Goal: Task Accomplishment & Management: Manage account settings

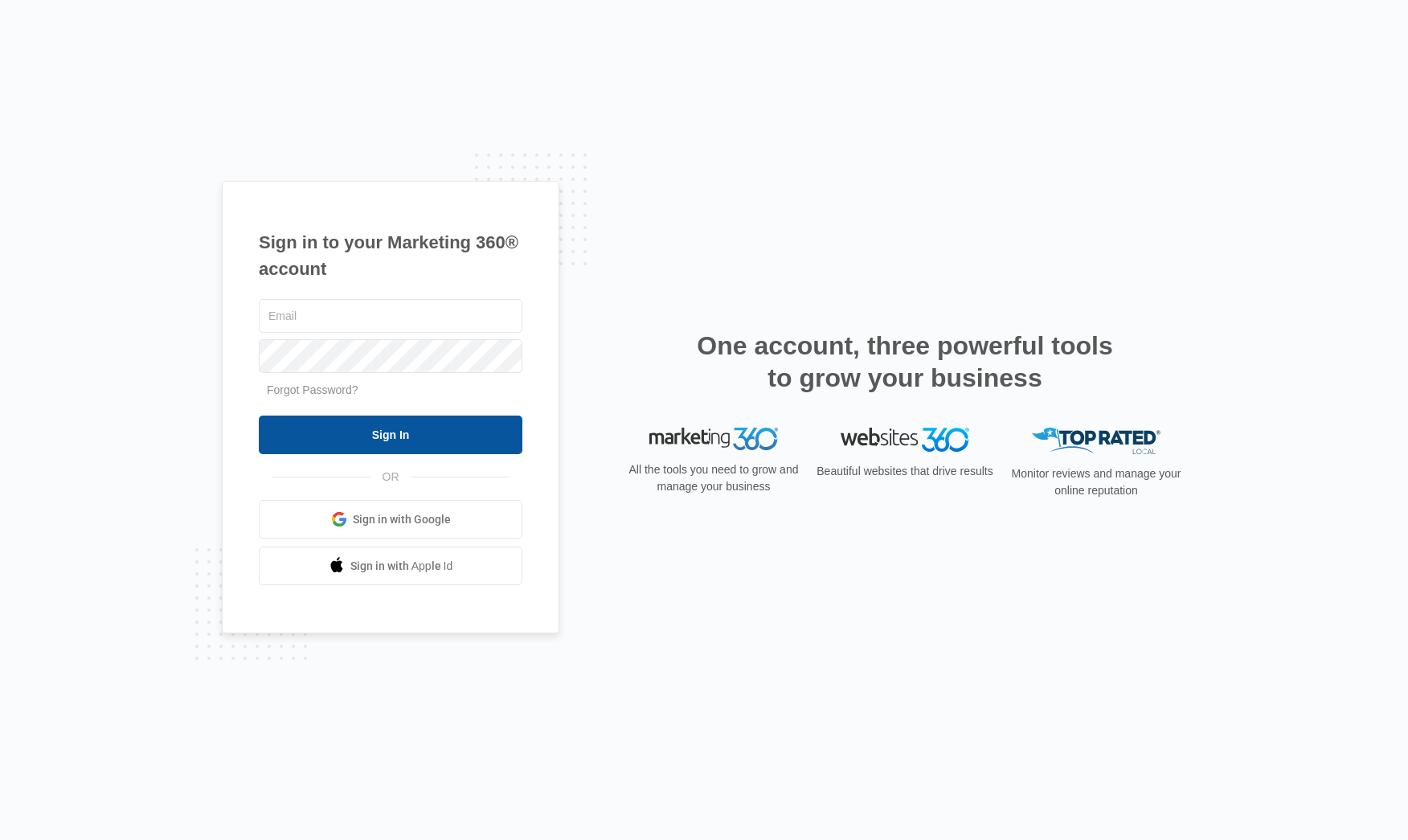
type input "[EMAIL_ADDRESS][PERSON_NAME][DOMAIN_NAME]"
click at [352, 434] on input "Sign In" at bounding box center [391, 434] width 264 height 39
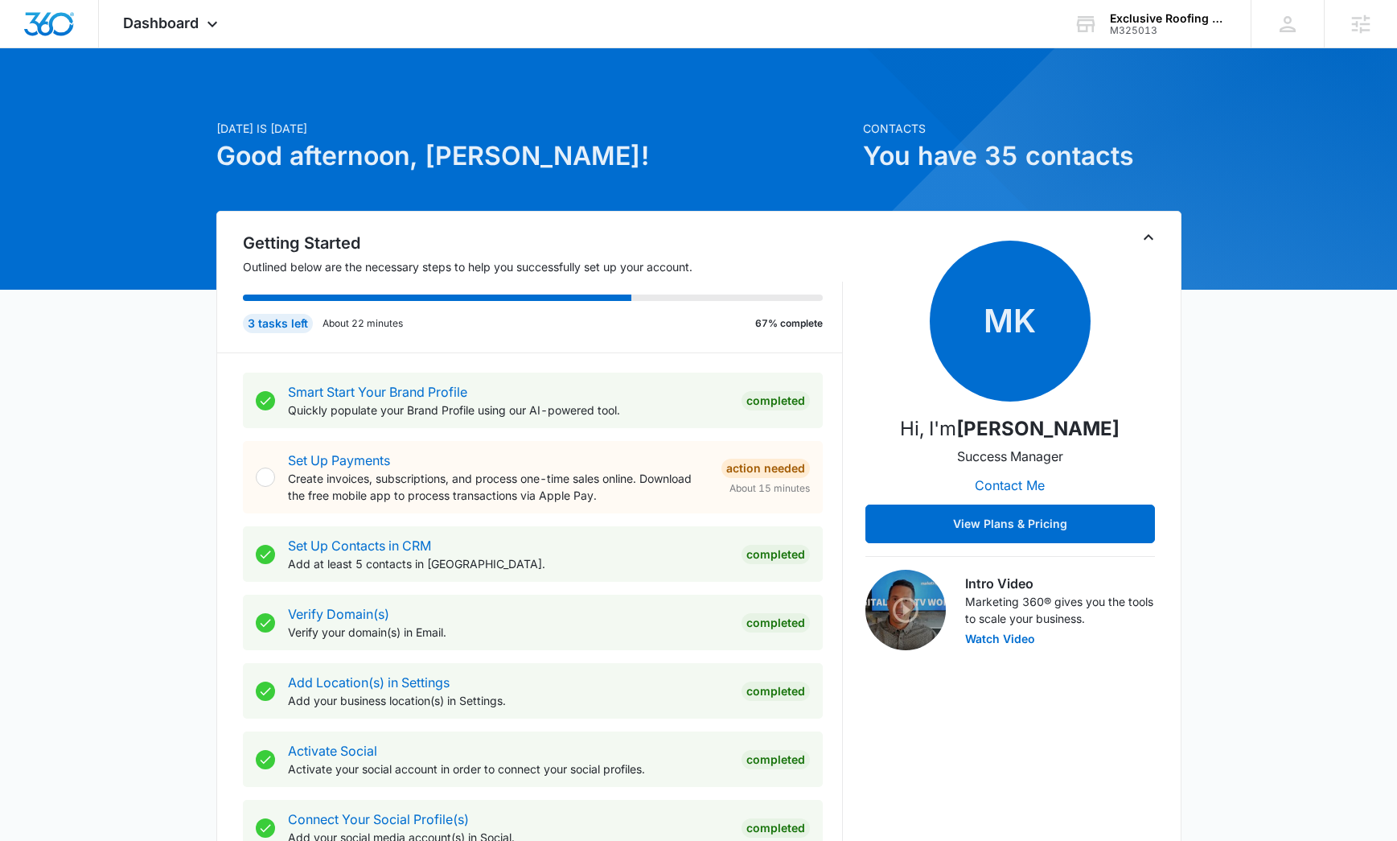
click at [188, 30] on span "Dashboard" at bounding box center [161, 22] width 76 height 17
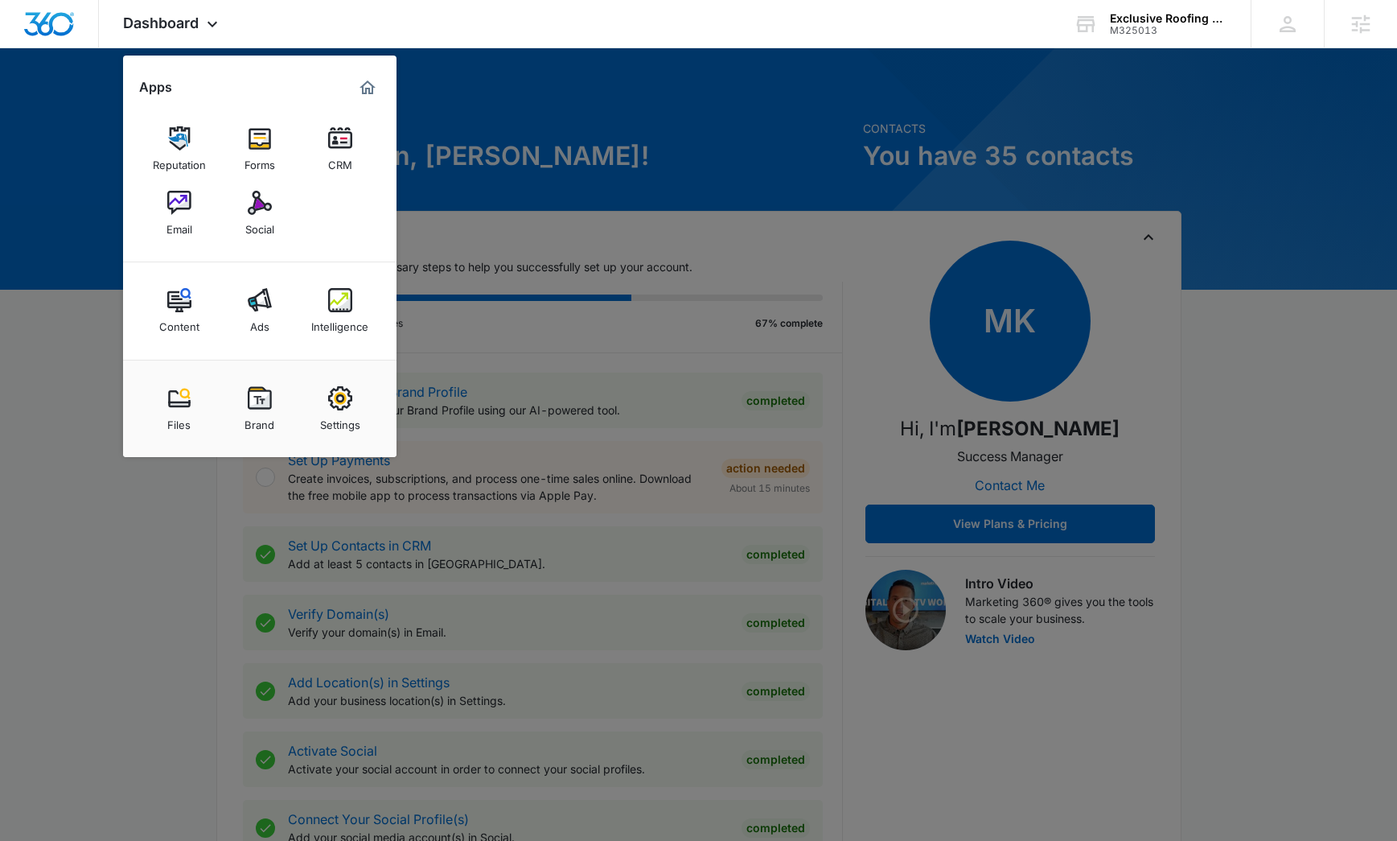
click at [1396, 389] on div at bounding box center [698, 420] width 1397 height 841
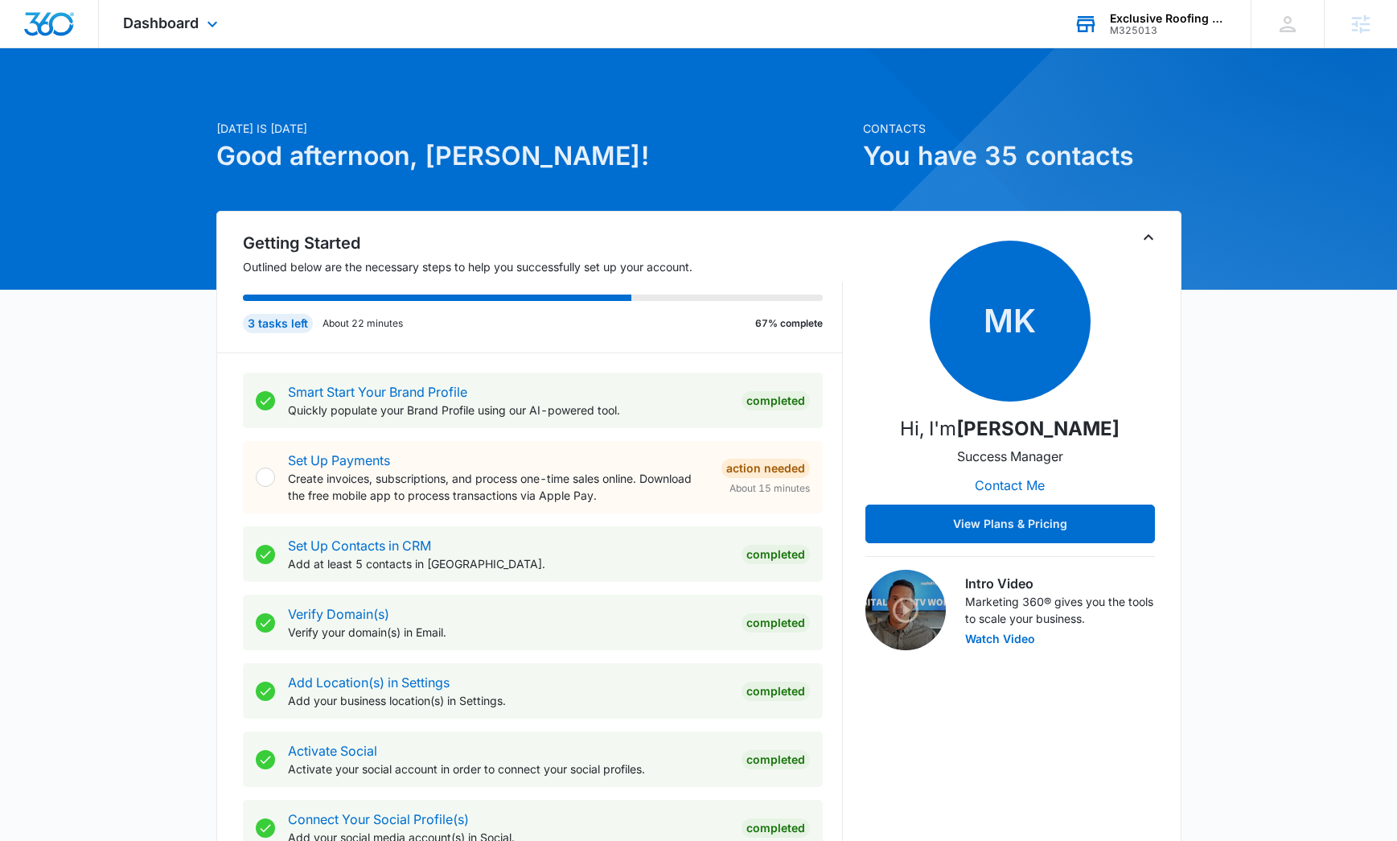
click at [1104, 27] on div "Exclusive Roofing & Exteriors M325013 Your Accounts View All" at bounding box center [1150, 23] width 201 height 47
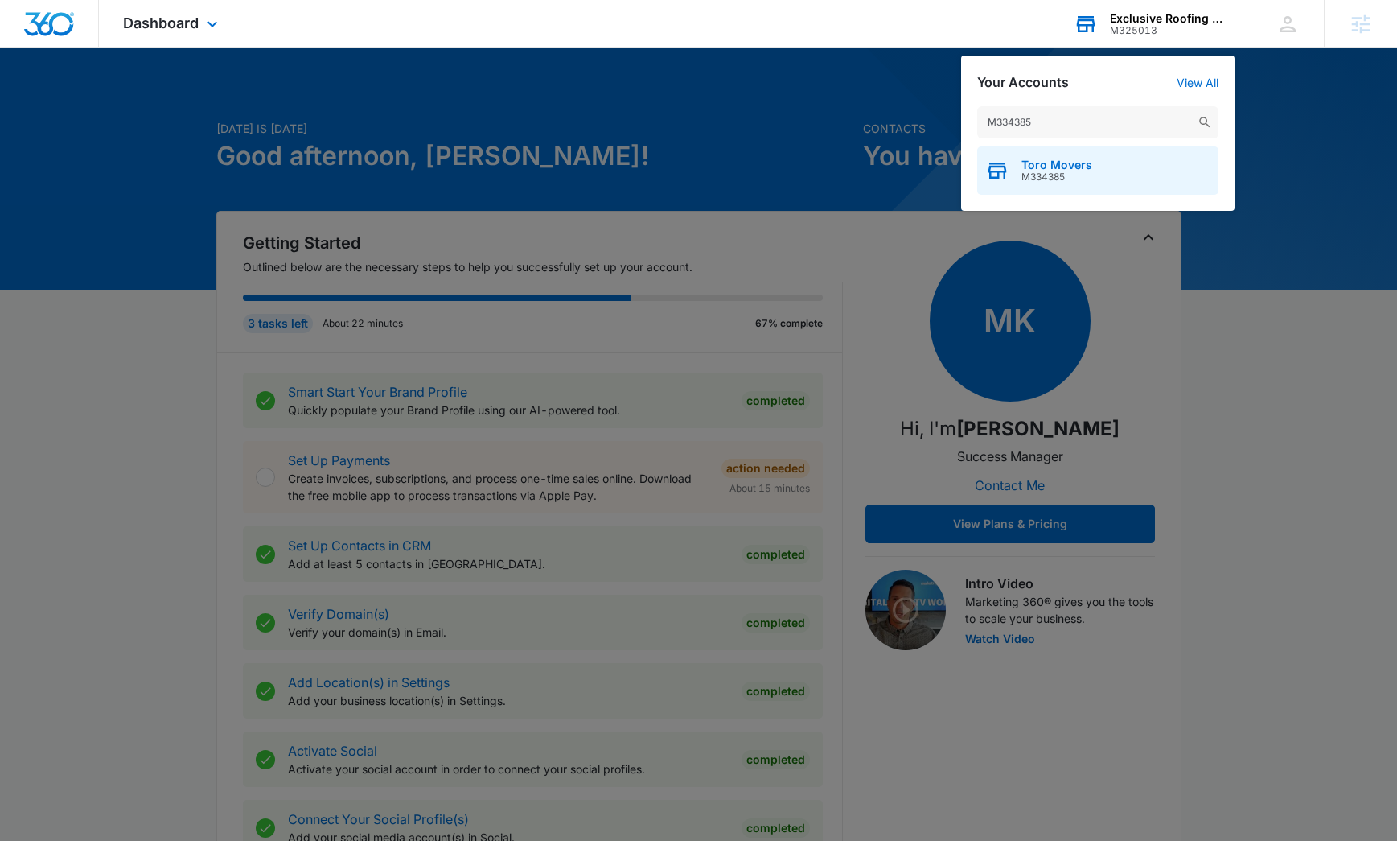
type input "M334385"
click at [1073, 175] on span "M334385" at bounding box center [1057, 176] width 71 height 11
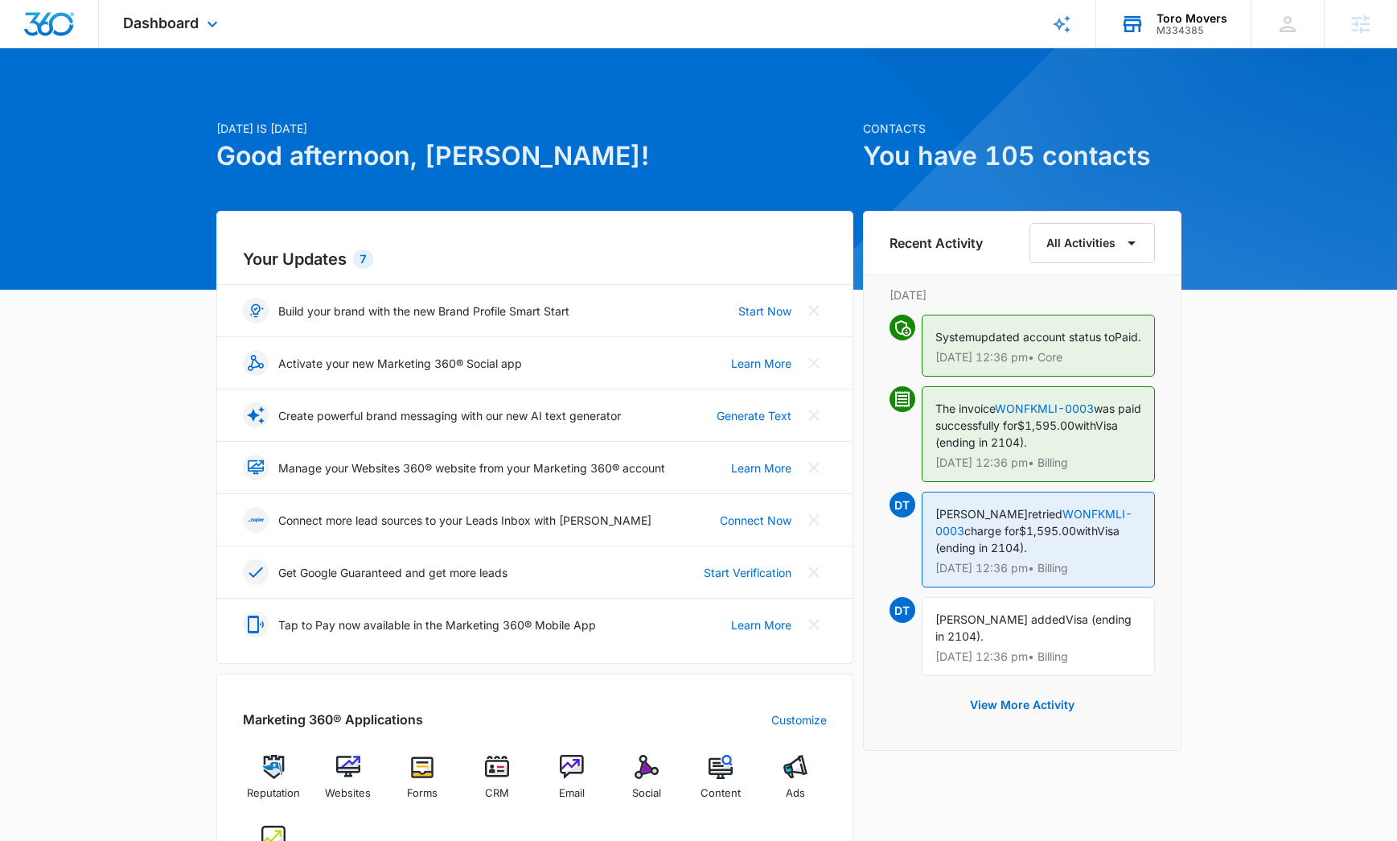
click at [202, 25] on div "Dashboard Apps Reputation Websites Forms CRM Email Social Content Ads Intellige…" at bounding box center [172, 23] width 147 height 47
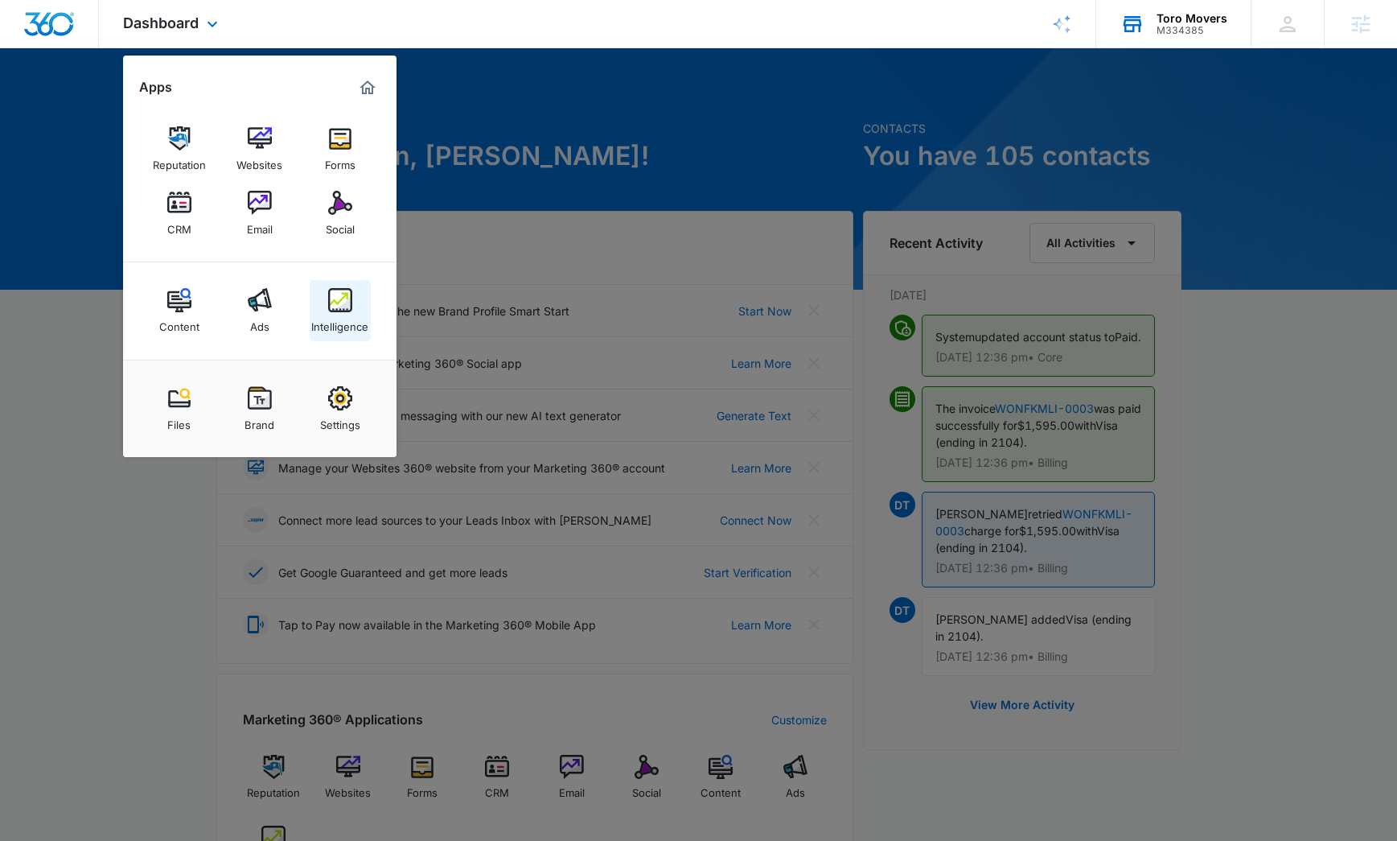
click at [334, 325] on div "Intelligence" at bounding box center [339, 322] width 57 height 21
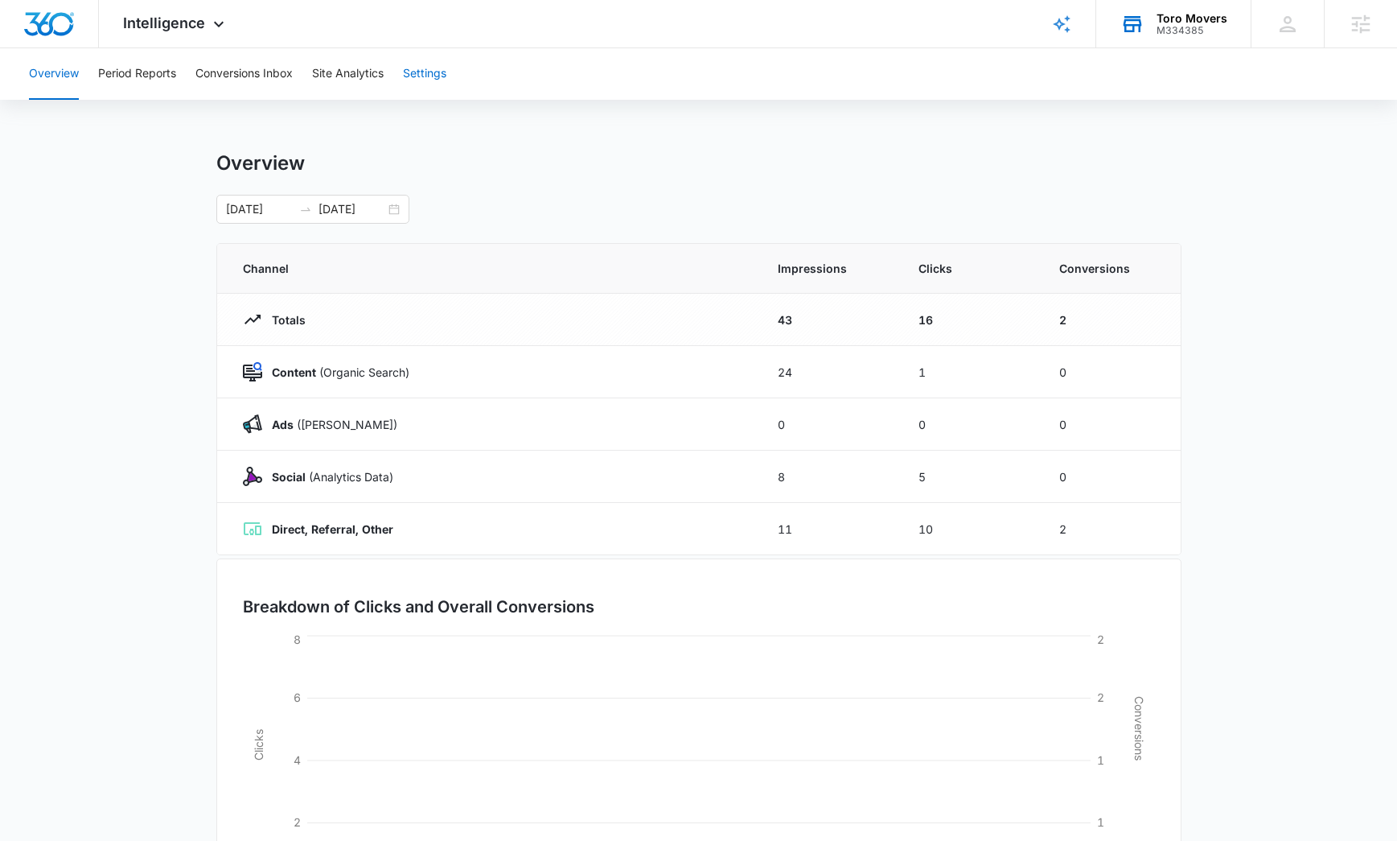
click at [413, 65] on button "Settings" at bounding box center [424, 73] width 43 height 51
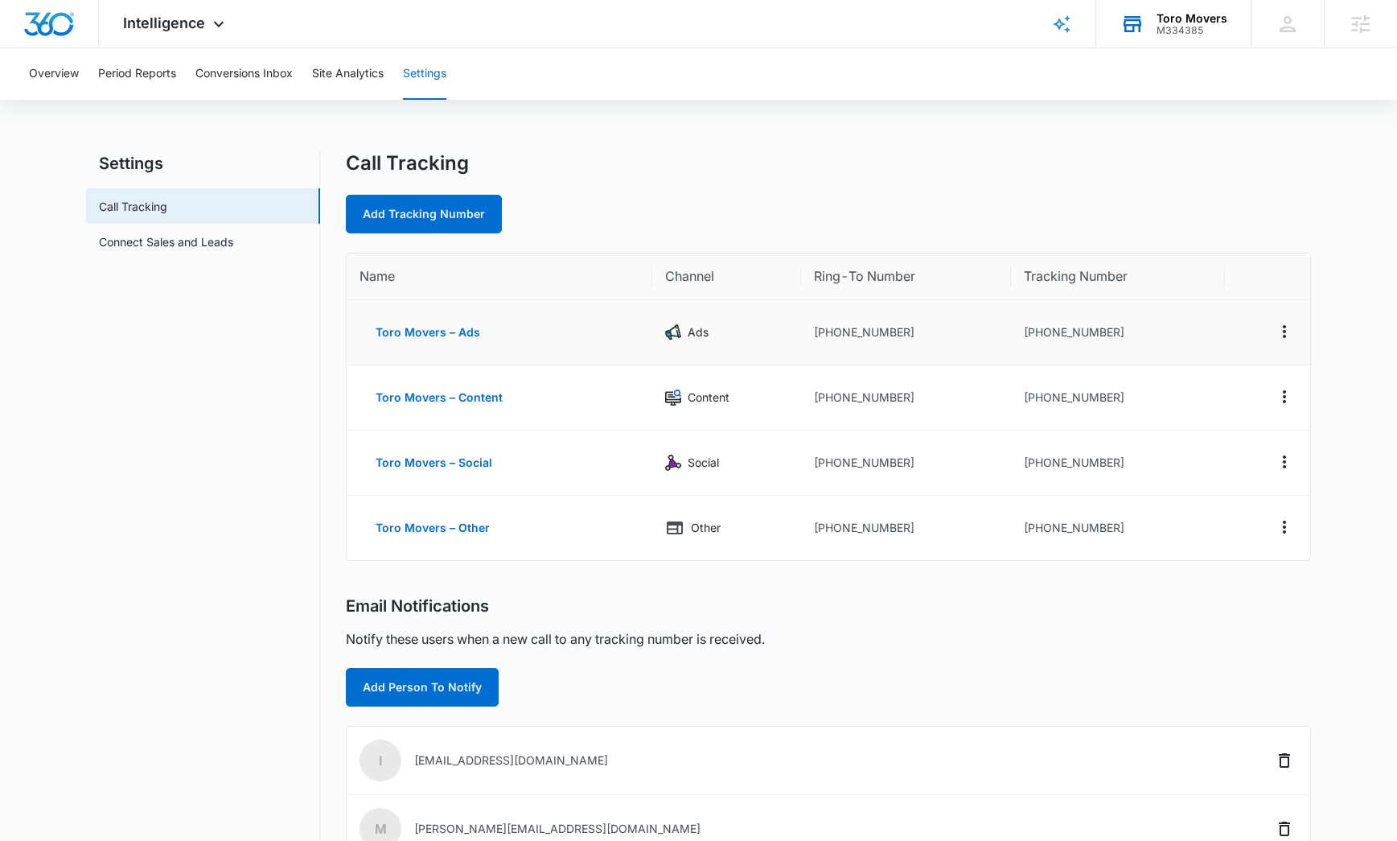
click at [1079, 329] on td "+17063831529" at bounding box center [1118, 332] width 214 height 65
click at [1067, 327] on td "+17063831529" at bounding box center [1118, 332] width 214 height 65
drag, startPoint x: 1112, startPoint y: 327, endPoint x: 1037, endPoint y: 330, distance: 74.9
click at [1037, 330] on td "+17063831529" at bounding box center [1118, 332] width 214 height 65
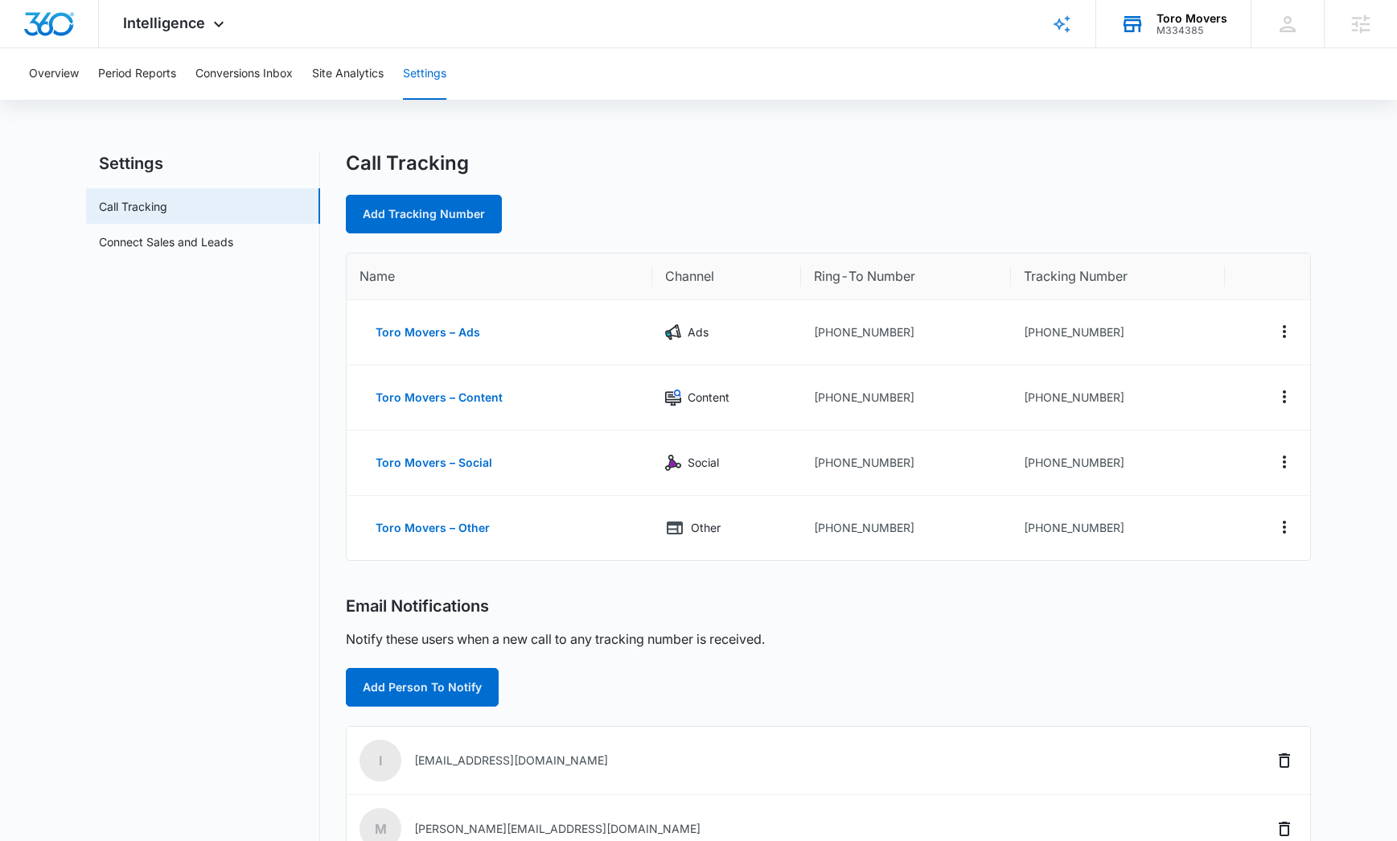
click at [1158, 25] on div "M334385" at bounding box center [1192, 30] width 71 height 11
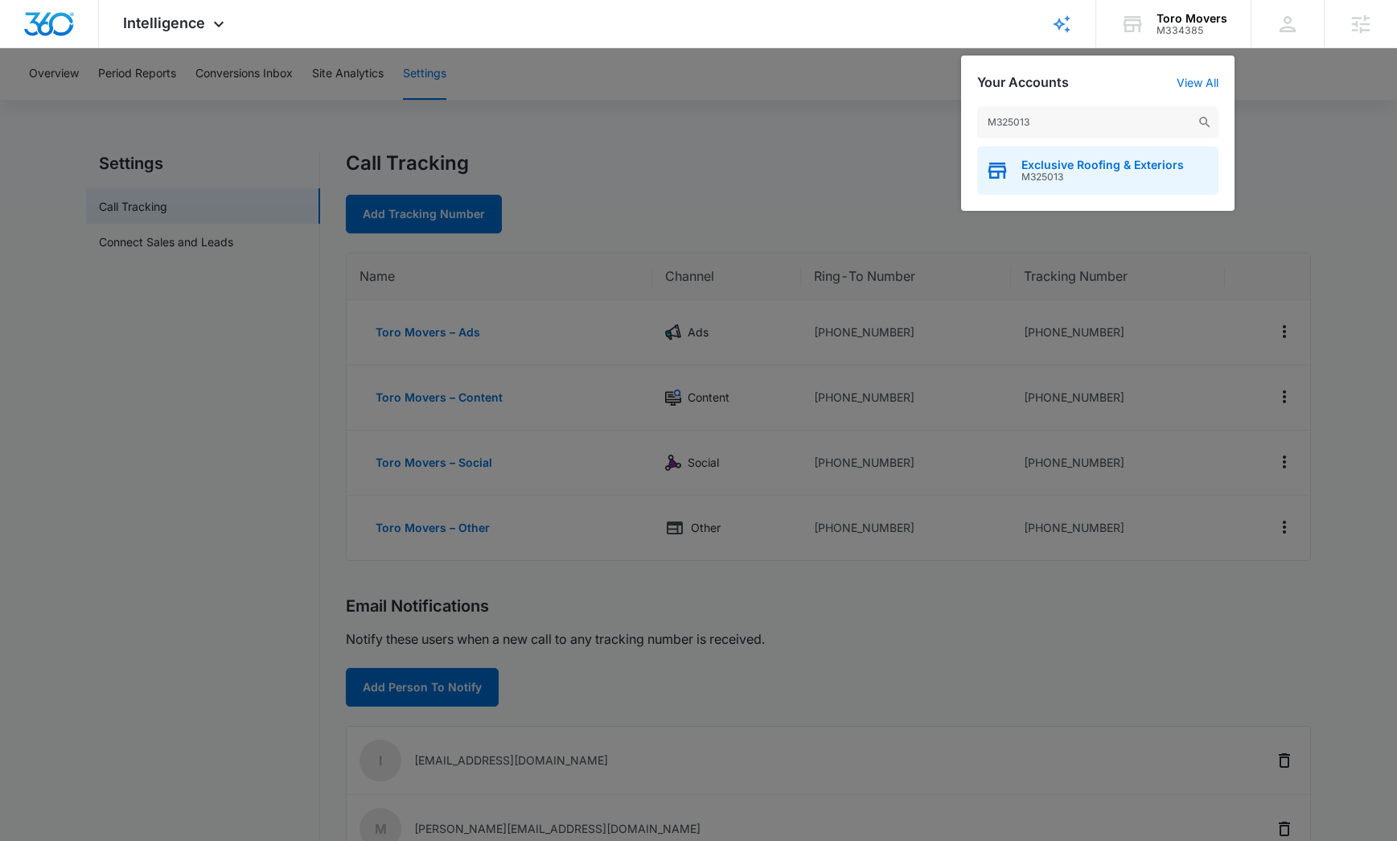
type input "M325013"
click at [1042, 167] on span "Exclusive Roofing & Exteriors" at bounding box center [1103, 164] width 162 height 13
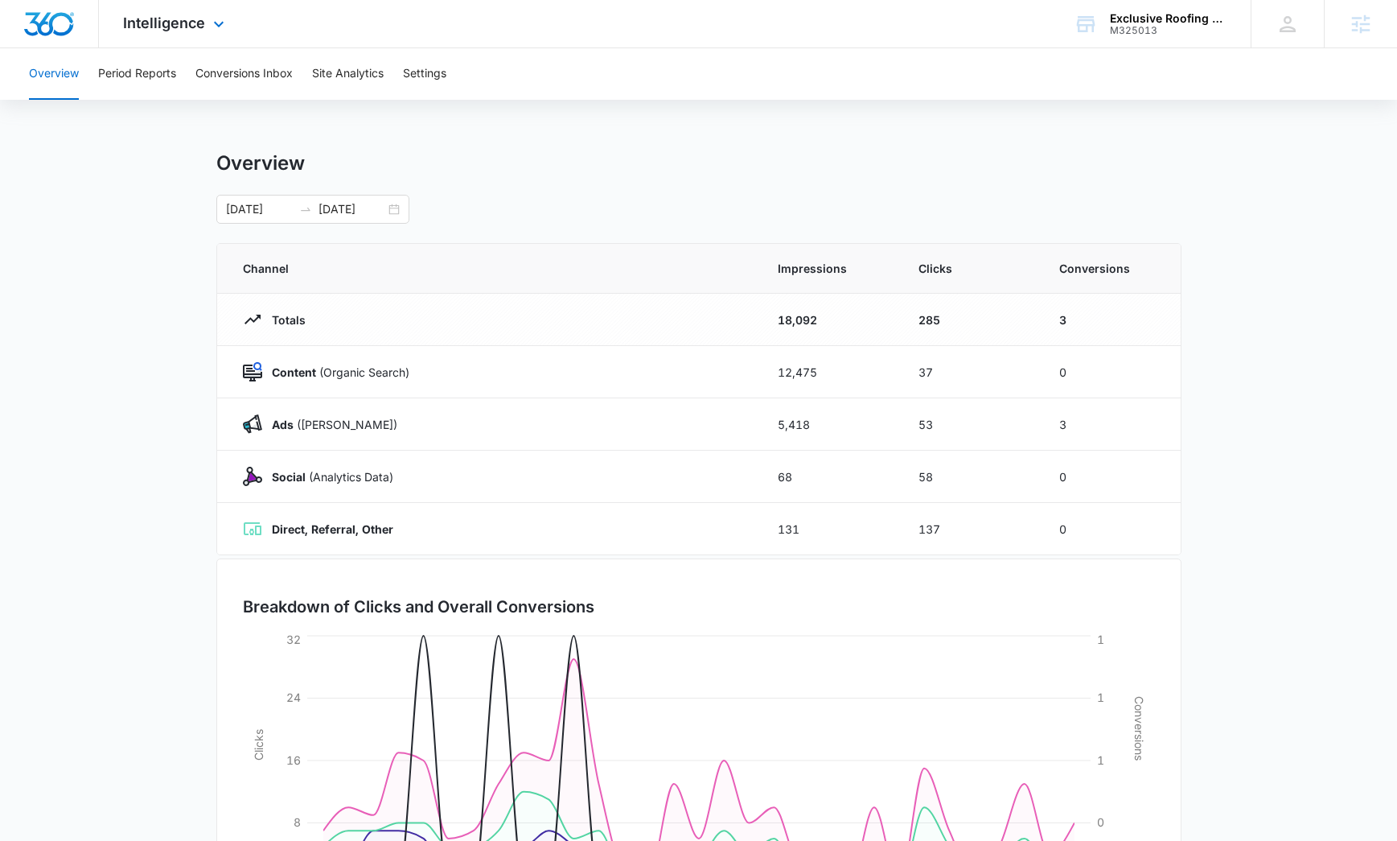
click at [186, 36] on div "Intelligence Apps Reputation Forms CRM Email Social Content Ads Intelligence Fi…" at bounding box center [176, 23] width 154 height 47
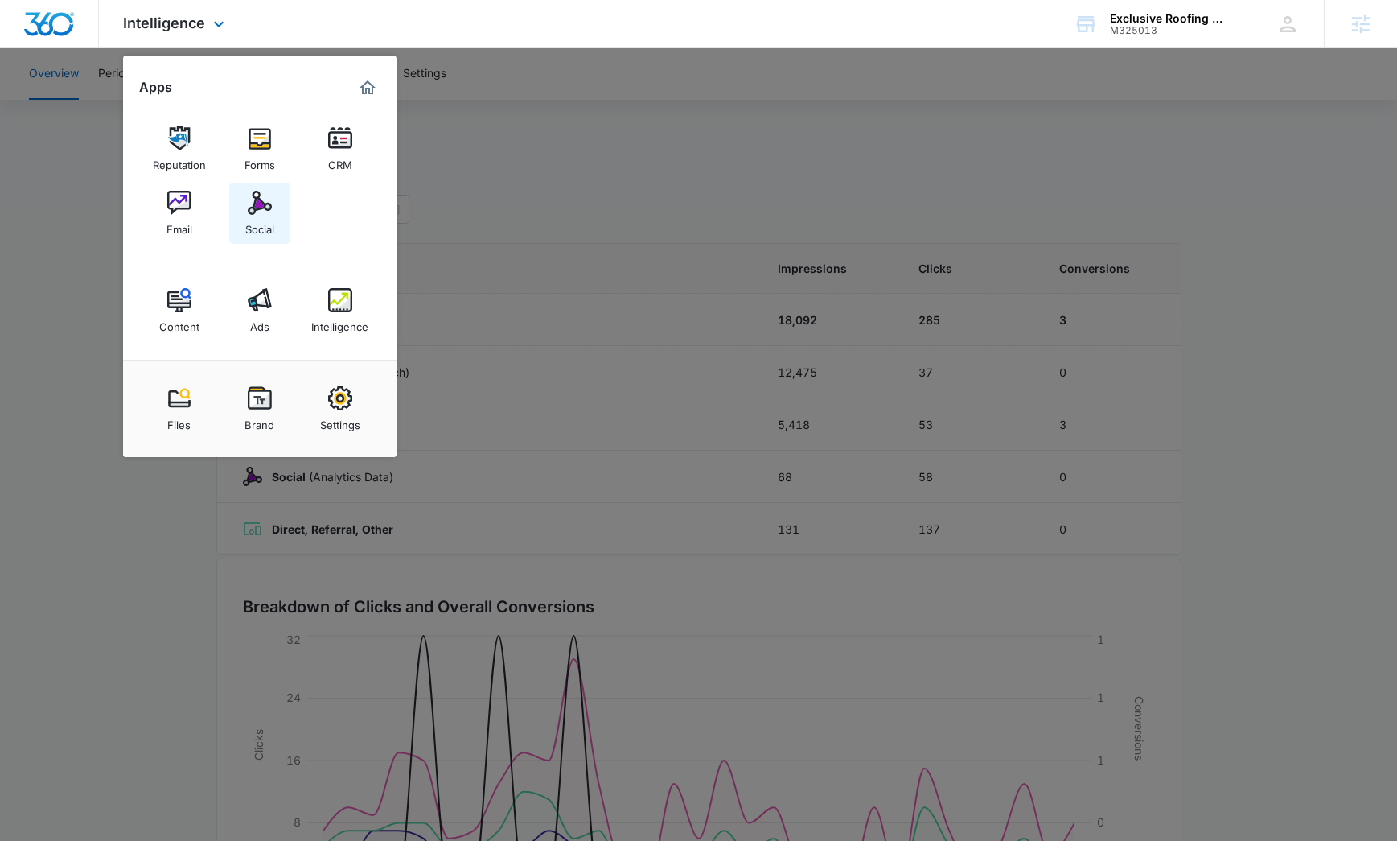
click at [272, 218] on div "Social" at bounding box center [259, 225] width 29 height 21
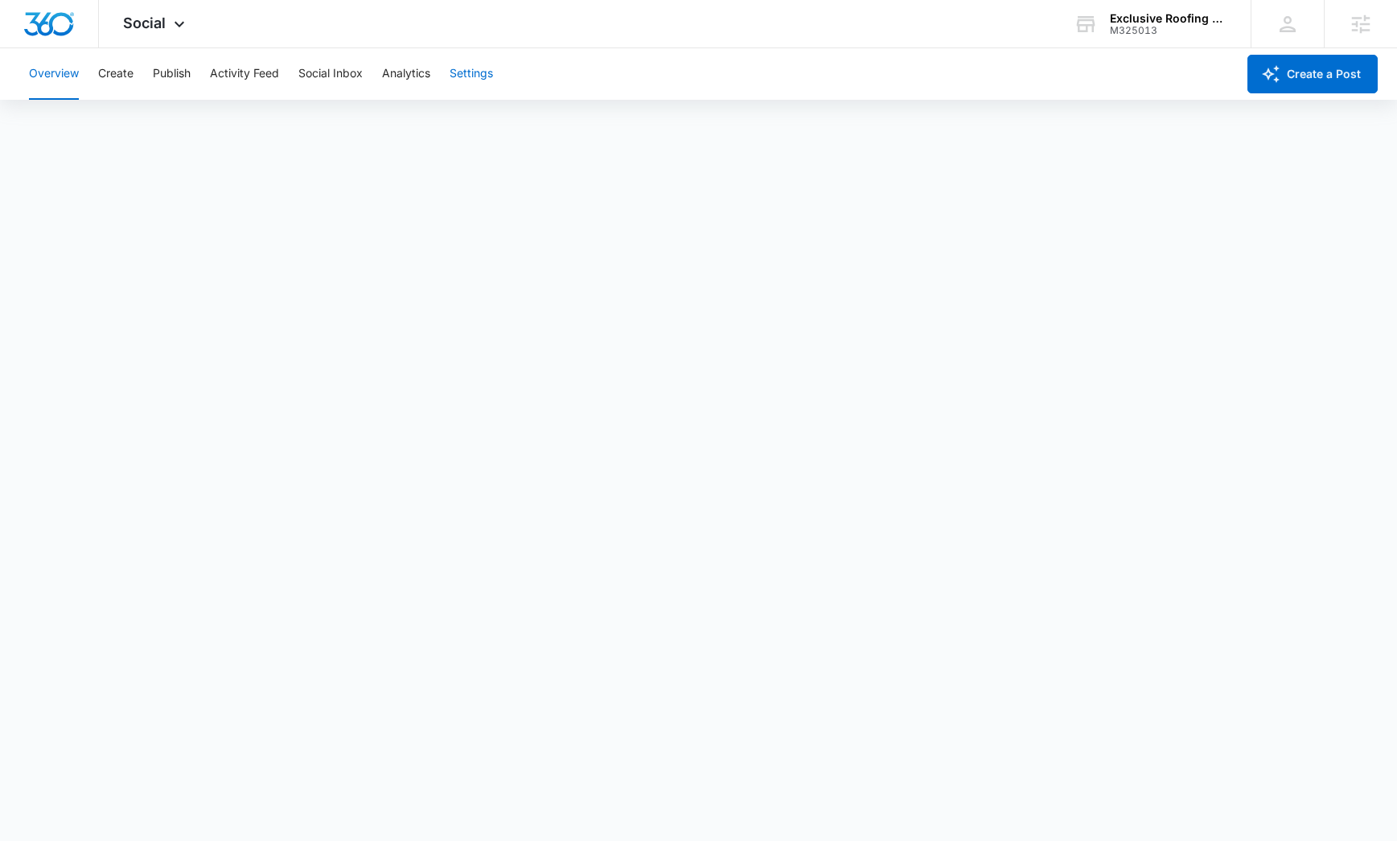
click at [466, 68] on button "Settings" at bounding box center [471, 73] width 43 height 51
click at [158, 23] on span "Social" at bounding box center [144, 22] width 43 height 17
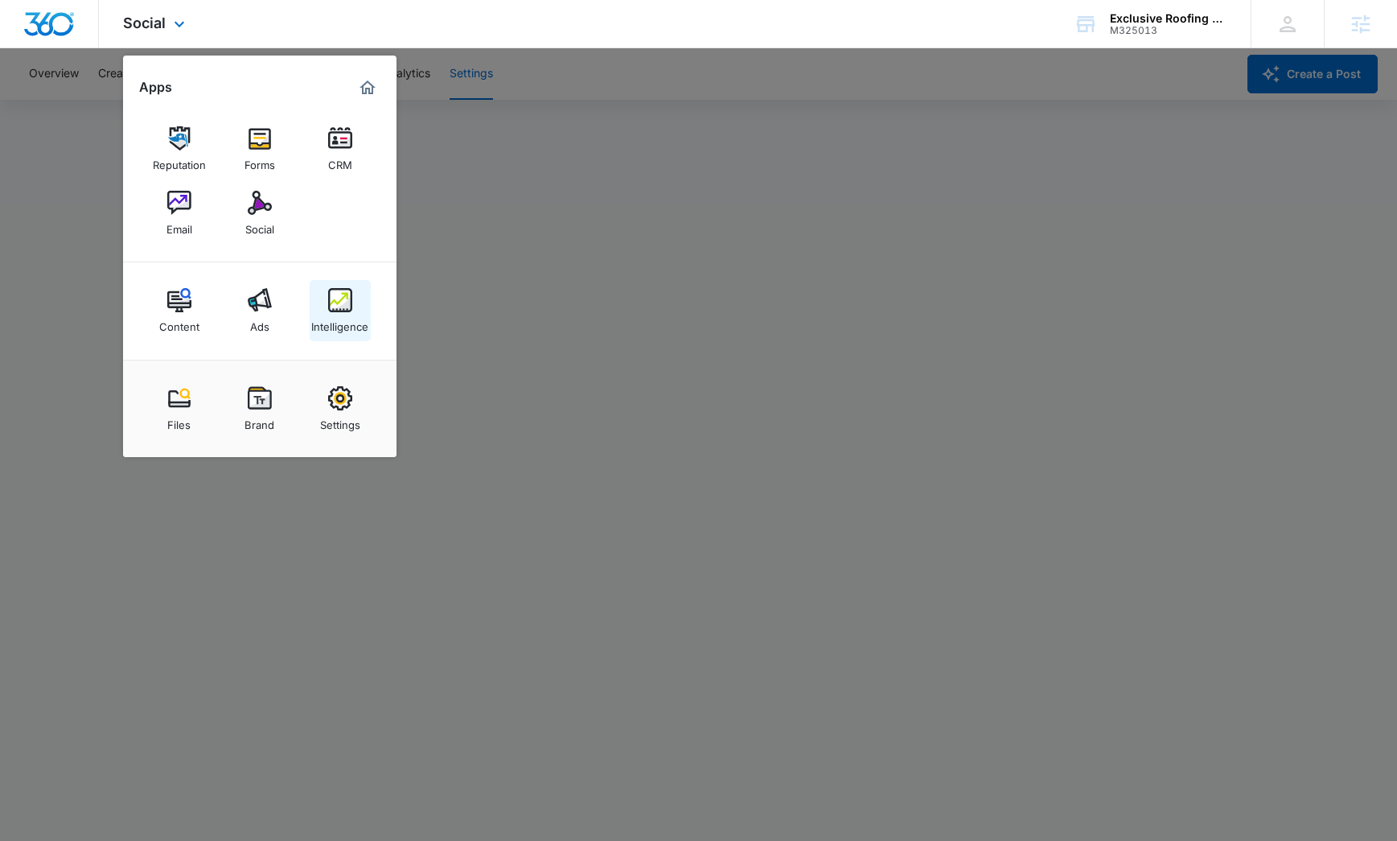
click at [342, 316] on div "Intelligence" at bounding box center [339, 322] width 57 height 21
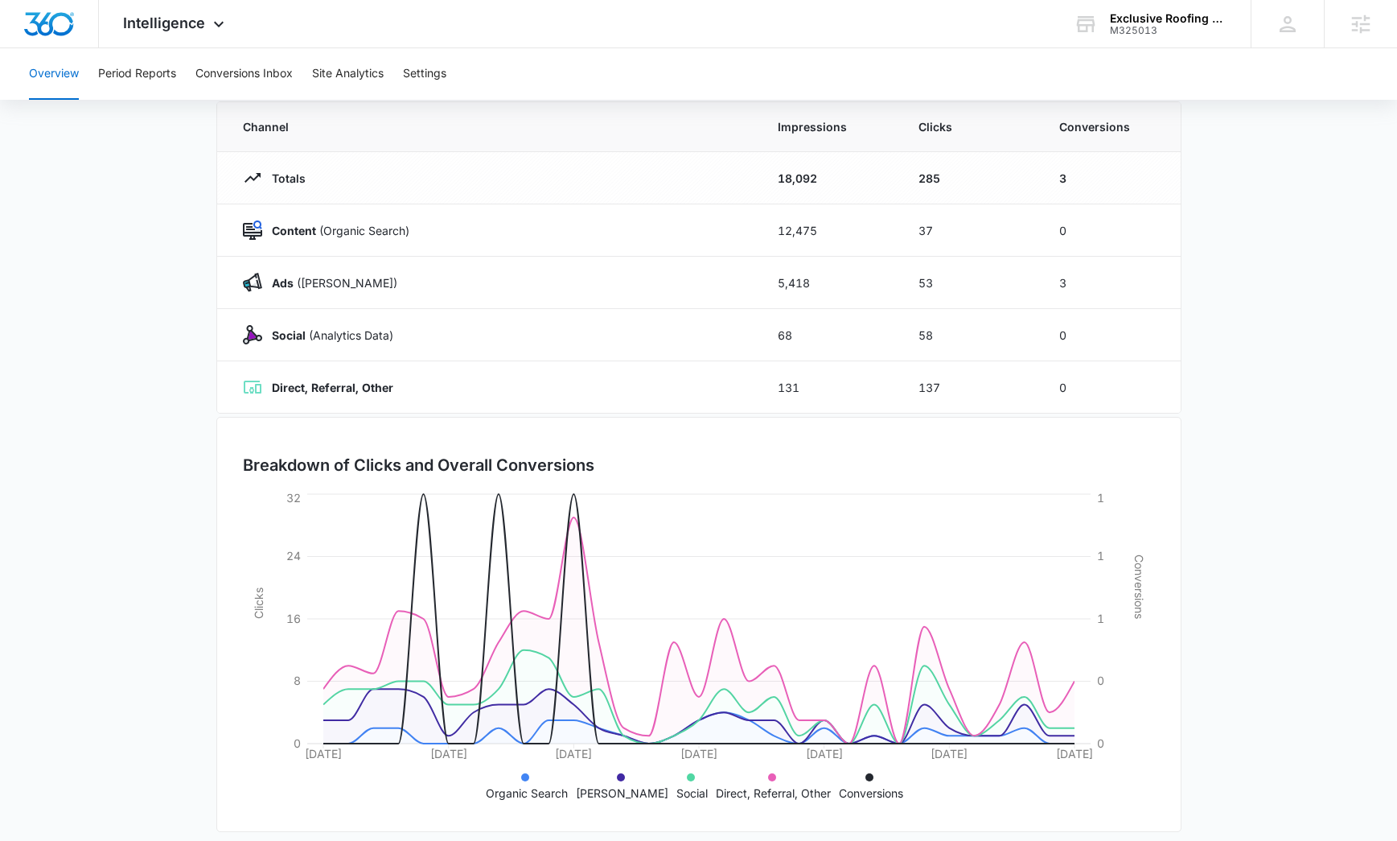
scroll to position [155, 0]
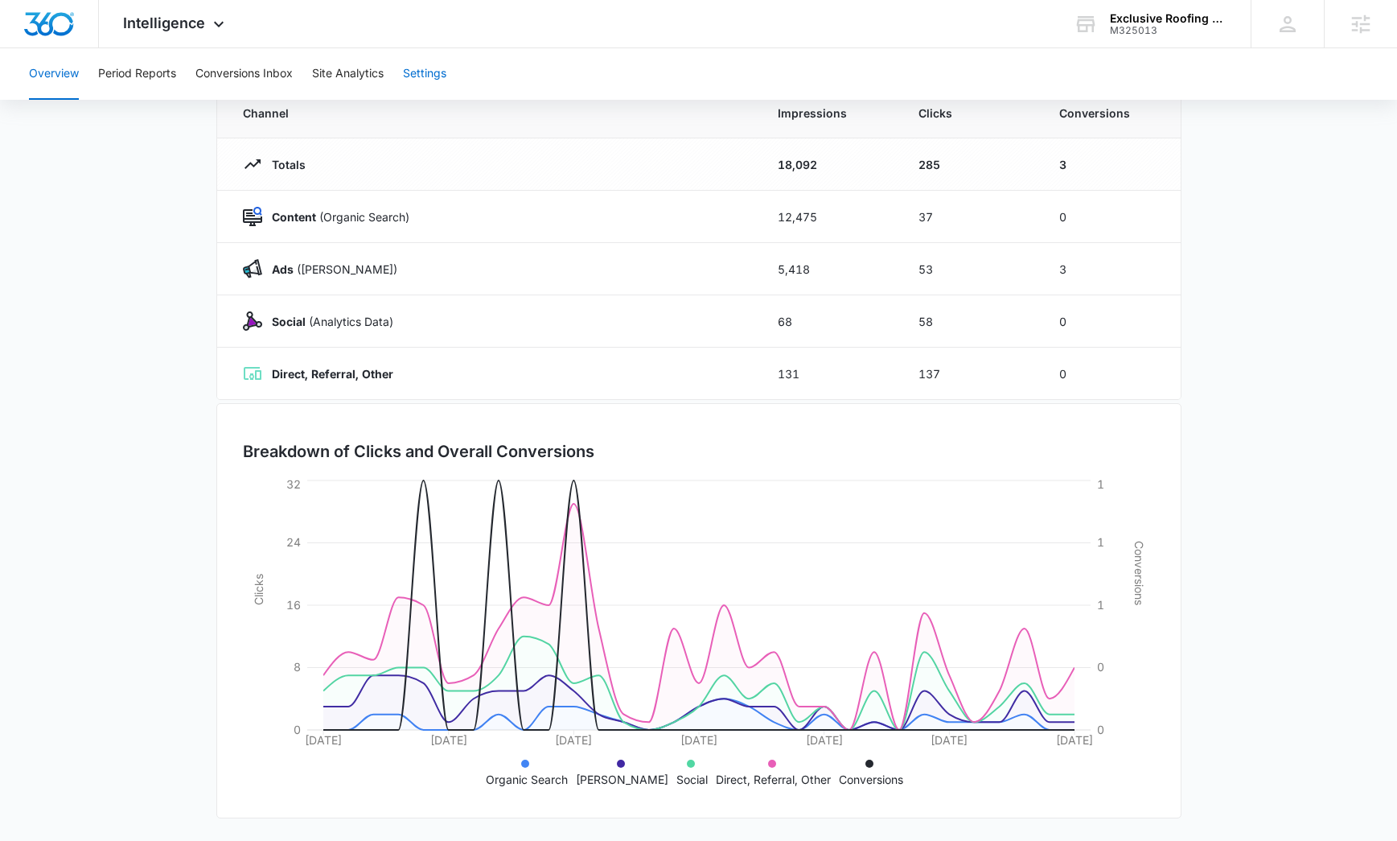
click at [421, 68] on button "Settings" at bounding box center [424, 73] width 43 height 51
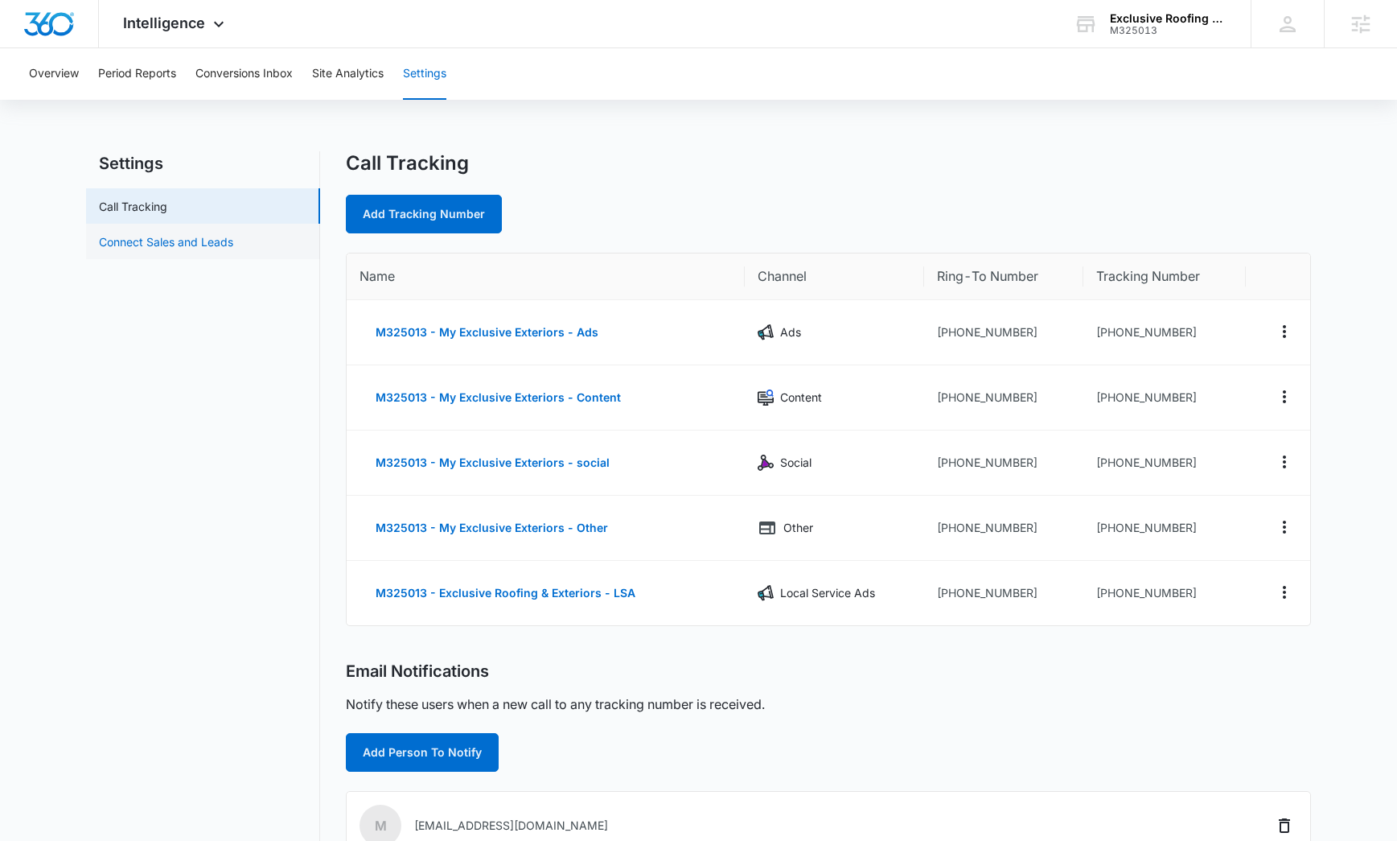
click at [175, 240] on link "Connect Sales and Leads" at bounding box center [166, 241] width 134 height 17
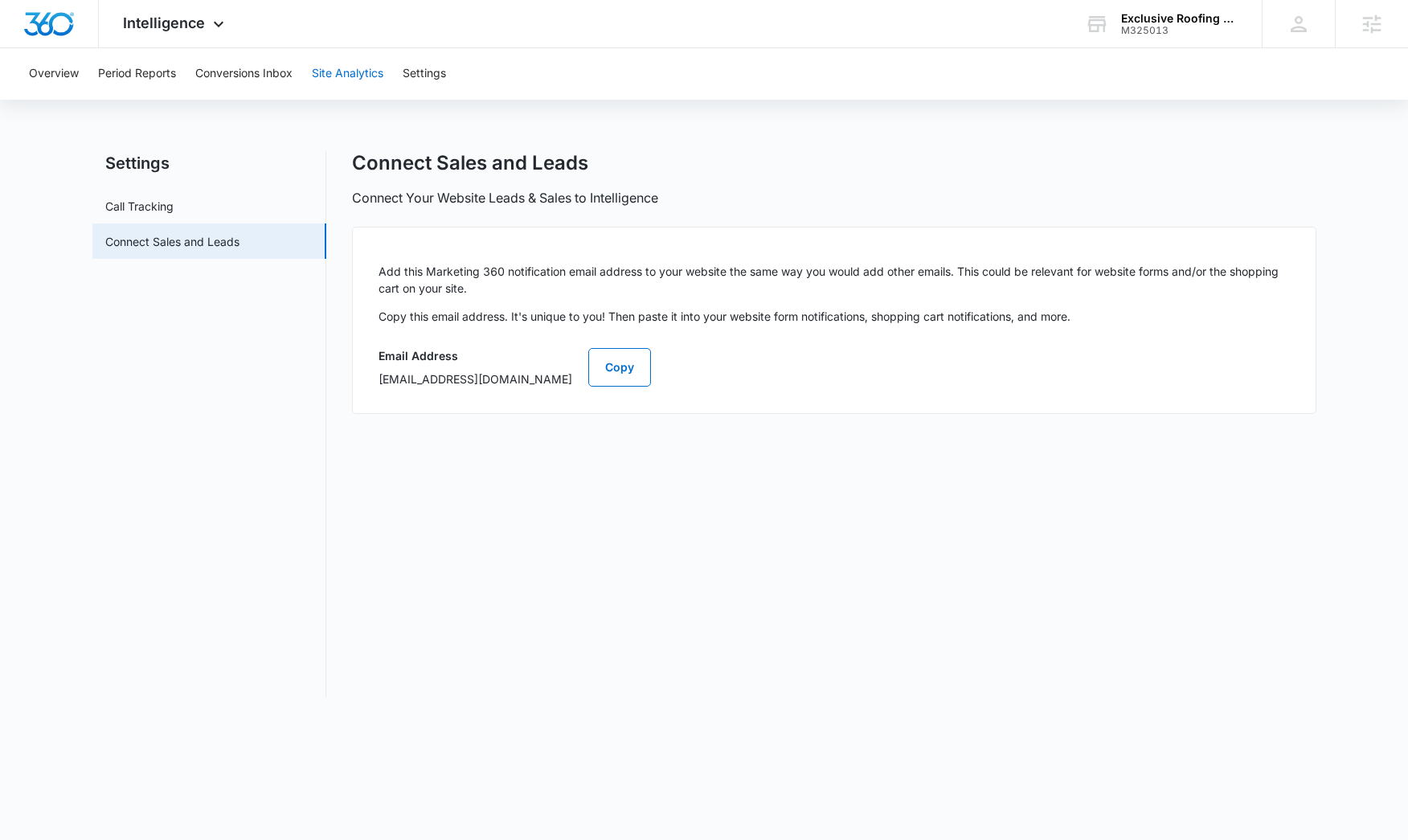
click at [361, 78] on button "Site Analytics" at bounding box center [348, 73] width 72 height 51
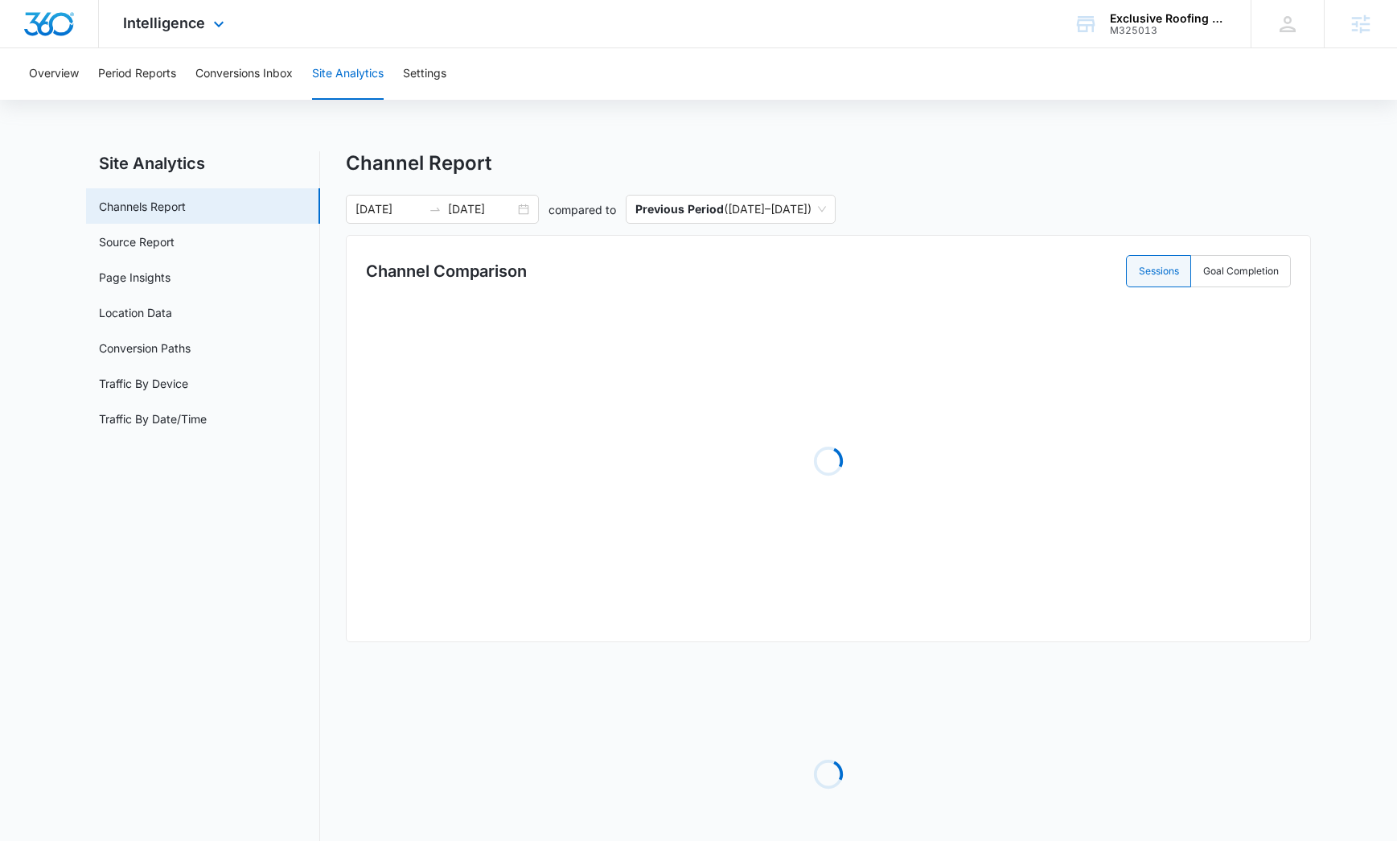
click at [144, 14] on div "Intelligence Apps Reputation Forms CRM Email Social Content Ads Intelligence Fi…" at bounding box center [176, 23] width 154 height 47
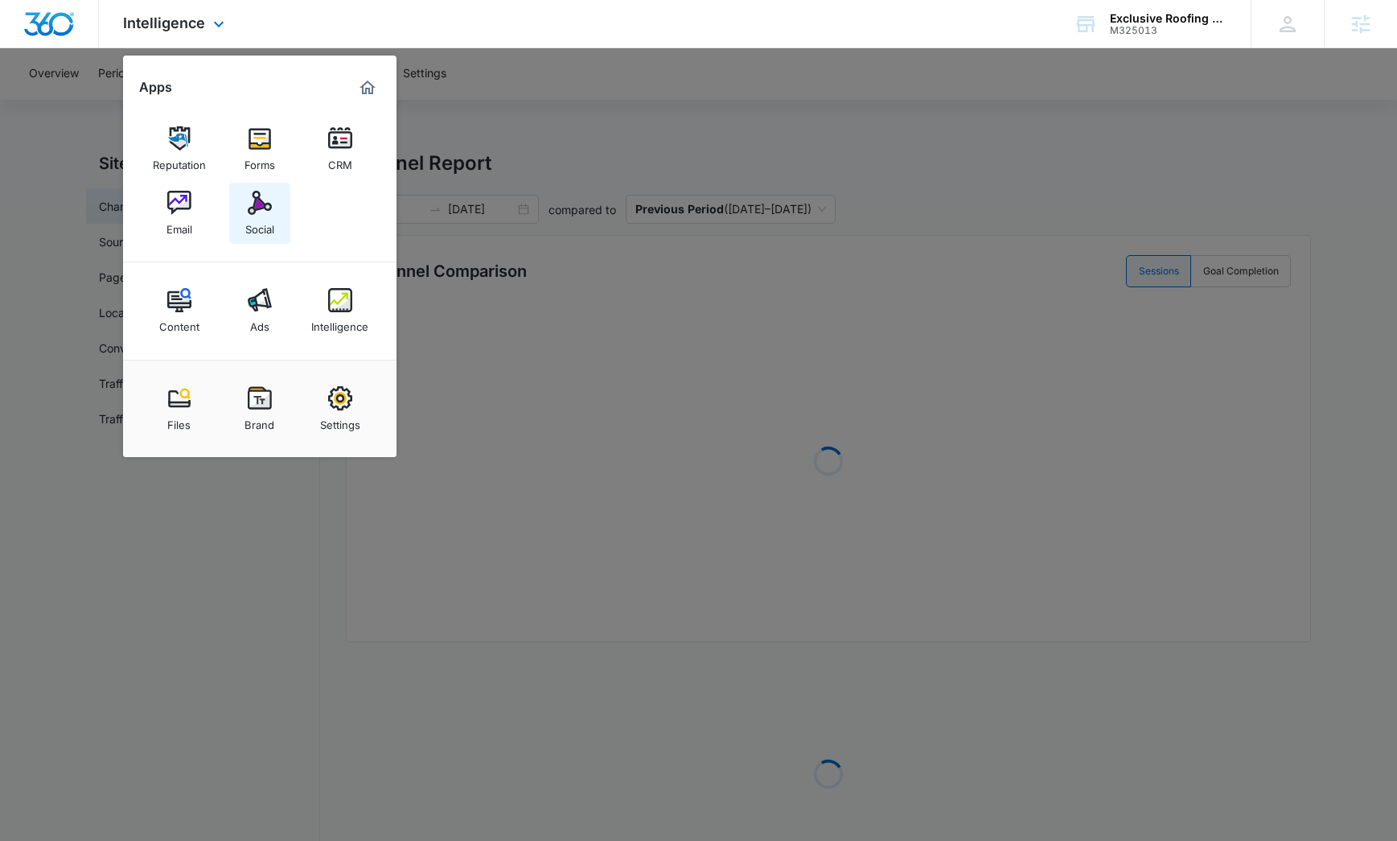
click at [271, 216] on div "Social" at bounding box center [259, 225] width 29 height 21
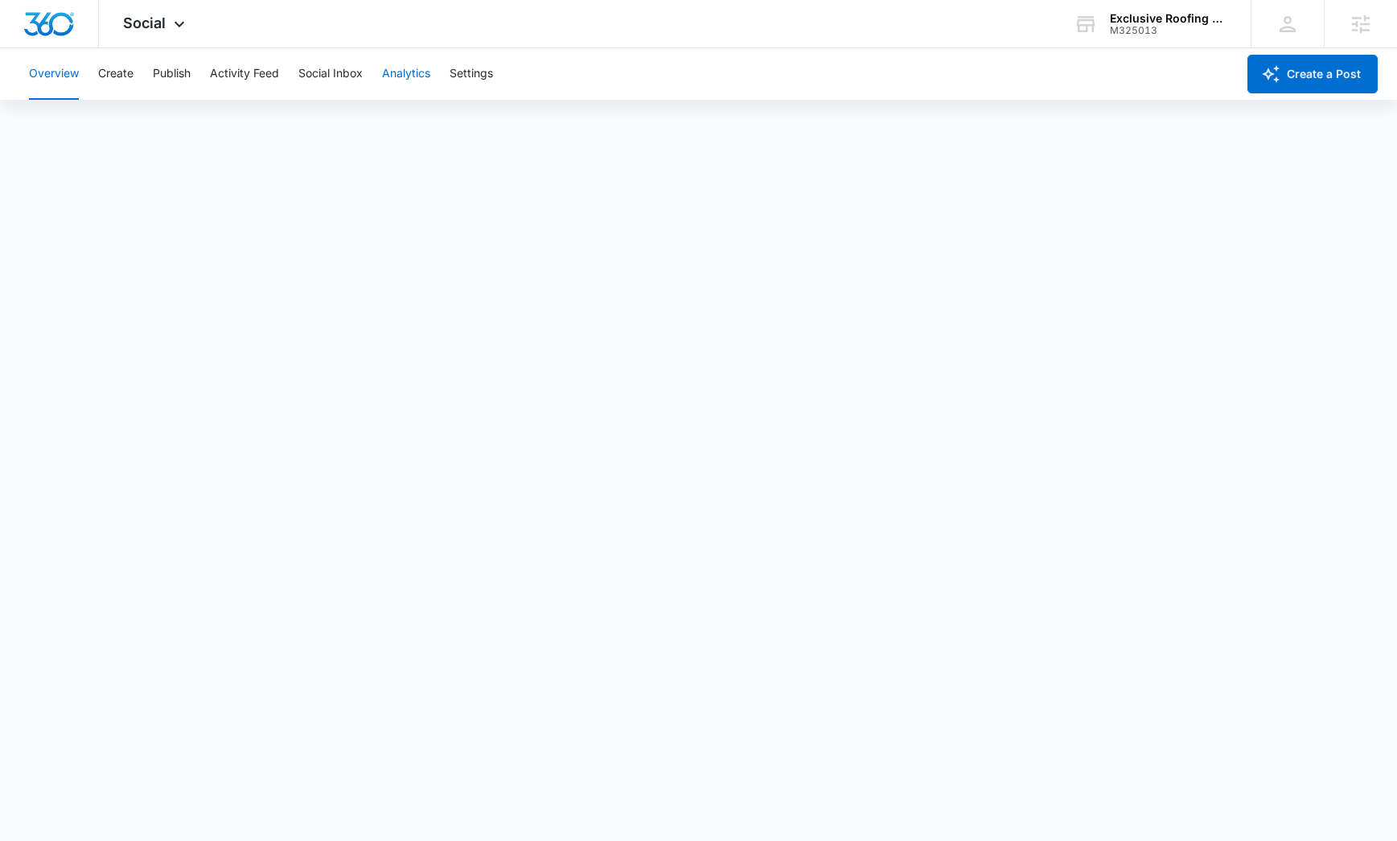
click at [405, 72] on button "Analytics" at bounding box center [406, 73] width 48 height 51
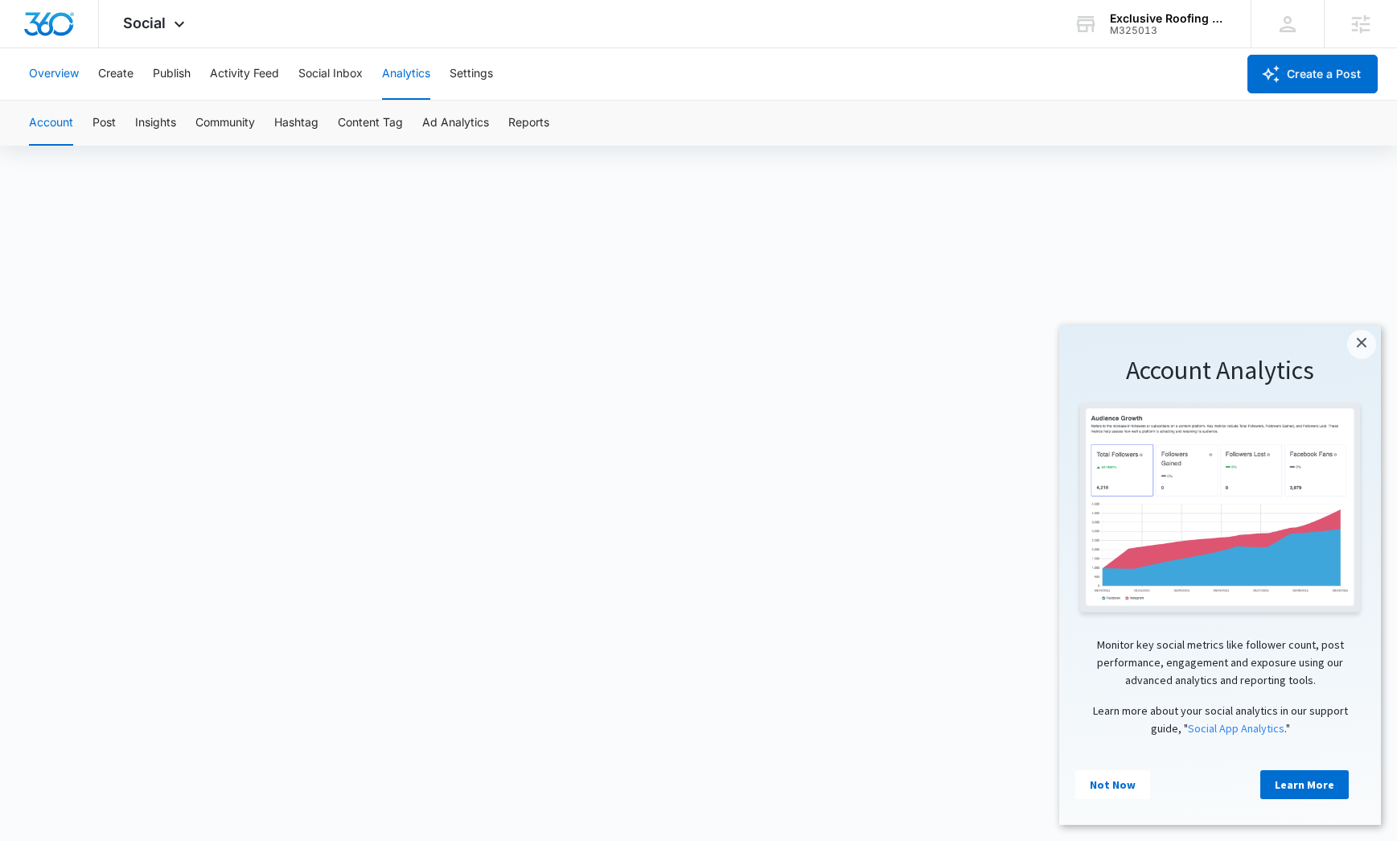
click at [58, 73] on button "Overview" at bounding box center [54, 73] width 50 height 51
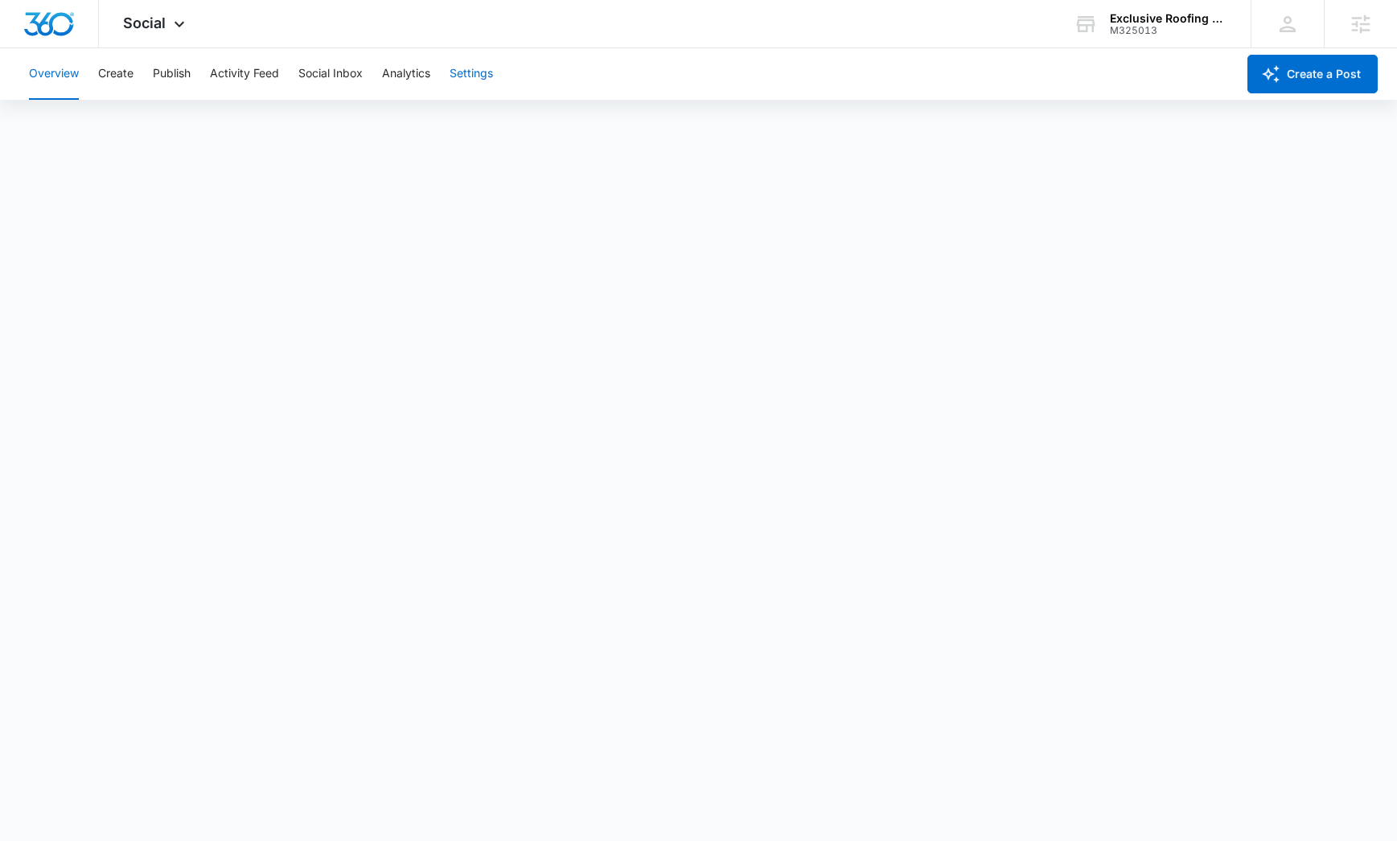
click at [479, 86] on button "Settings" at bounding box center [471, 73] width 43 height 51
